Goal: Task Accomplishment & Management: Complete application form

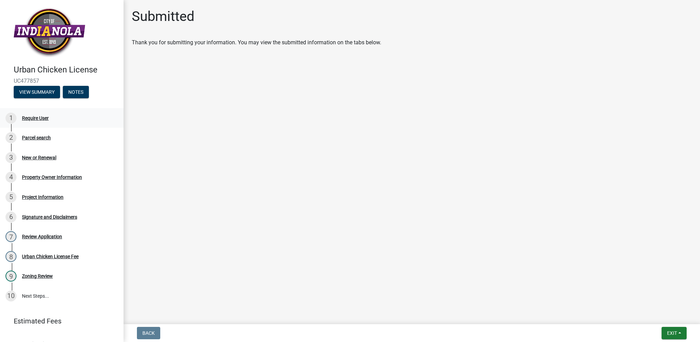
click at [35, 118] on div "Require User" at bounding box center [35, 118] width 27 height 5
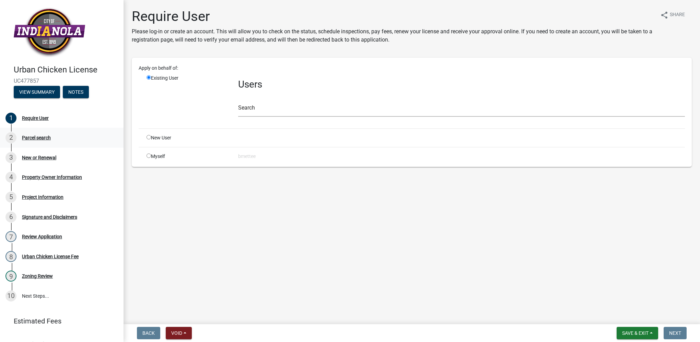
click at [43, 138] on div "Parcel search" at bounding box center [36, 137] width 29 height 5
click at [31, 138] on div "Parcel search" at bounding box center [36, 137] width 29 height 5
click at [27, 120] on div "Require User" at bounding box center [35, 118] width 27 height 5
click at [18, 145] on link "2 Parcel search" at bounding box center [62, 138] width 124 height 20
click at [30, 138] on div "Parcel search" at bounding box center [36, 137] width 29 height 5
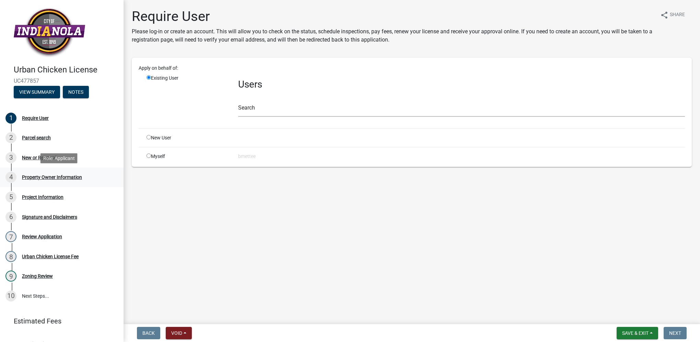
click at [36, 168] on link "4 Property Owner Information" at bounding box center [62, 178] width 124 height 20
click at [36, 179] on div "Property Owner Information" at bounding box center [52, 177] width 60 height 5
click at [39, 202] on div "5 Project Information" at bounding box center [58, 197] width 107 height 11
click at [36, 174] on div "4 Property Owner Information" at bounding box center [58, 177] width 107 height 11
click at [33, 144] on link "2 Parcel search" at bounding box center [62, 138] width 124 height 20
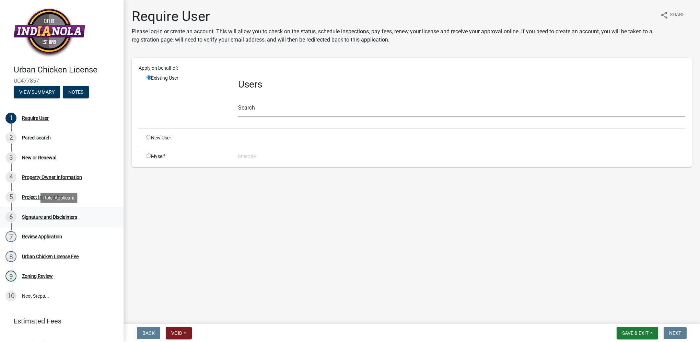
click at [49, 216] on div "Signature and Disclaimers" at bounding box center [49, 217] width 55 height 5
click at [43, 195] on div "Project Information" at bounding box center [43, 197] width 42 height 5
click at [38, 122] on div "1 Require User" at bounding box center [58, 118] width 107 height 11
click at [38, 119] on div "Require User" at bounding box center [35, 118] width 27 height 5
click at [43, 135] on div "2 Parcel search" at bounding box center [58, 137] width 107 height 11
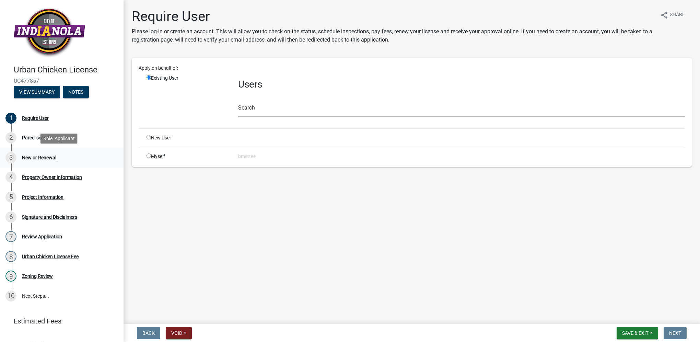
click at [42, 165] on link "3 New or Renewal" at bounding box center [62, 158] width 124 height 20
click at [42, 159] on div "New or Renewal" at bounding box center [39, 157] width 34 height 5
click at [46, 185] on link "4 Property Owner Information" at bounding box center [62, 178] width 124 height 20
click at [46, 199] on div "Project Information" at bounding box center [43, 197] width 42 height 5
click at [47, 212] on div "6 Signature and Disclaimers" at bounding box center [58, 217] width 107 height 11
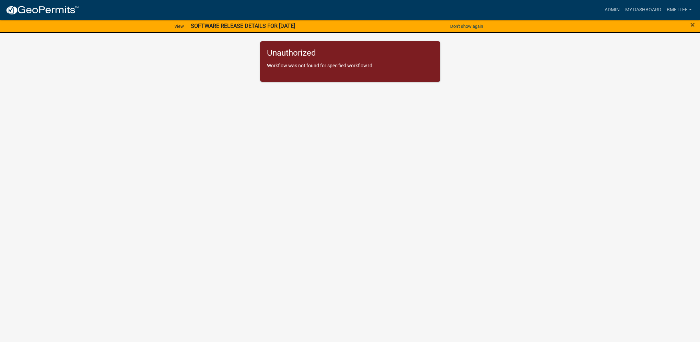
click at [304, 62] on p "Workflow was not found for specified workflow Id" at bounding box center [350, 65] width 167 height 7
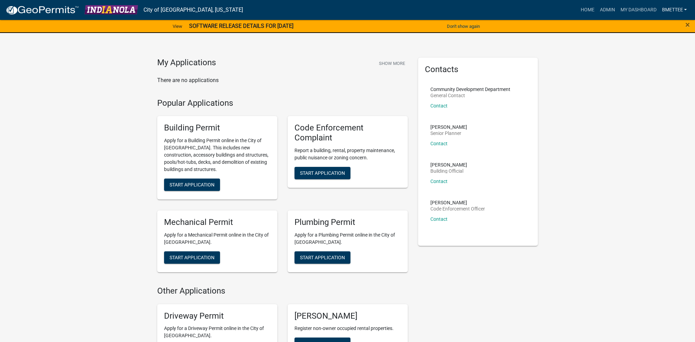
click at [676, 10] on link "bmettee" at bounding box center [674, 9] width 31 height 13
click at [650, 65] on link "Logout" at bounding box center [662, 67] width 55 height 16
